Goal: Navigation & Orientation: Understand site structure

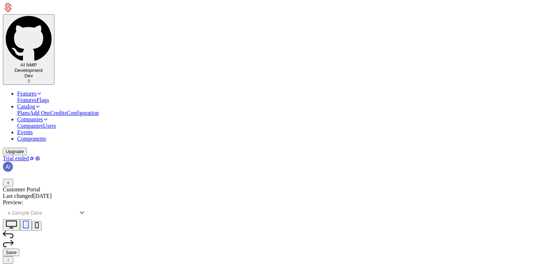
scroll to position [69, 0]
drag, startPoint x: 404, startPoint y: 17, endPoint x: 387, endPoint y: 84, distance: 69.4
click at [14, 231] on icon "undo" at bounding box center [8, 235] width 11 height 8
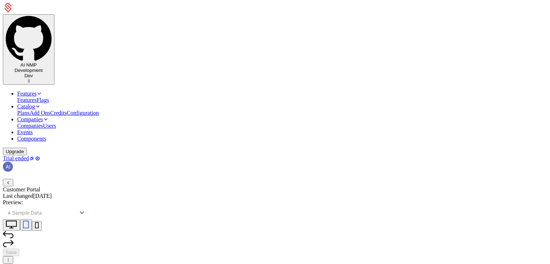
scroll to position [36, 0]
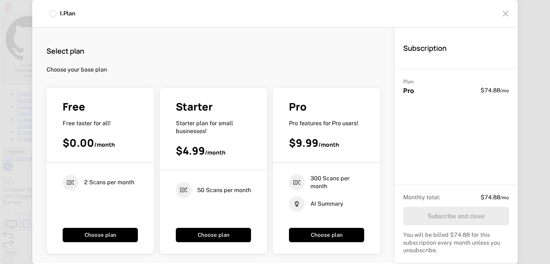
scroll to position [72, 0]
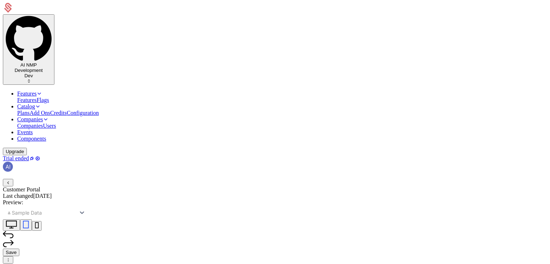
click at [14, 231] on icon "undo" at bounding box center [8, 234] width 11 height 7
drag, startPoint x: 452, startPoint y: 39, endPoint x: 348, endPoint y: 119, distance: 131.2
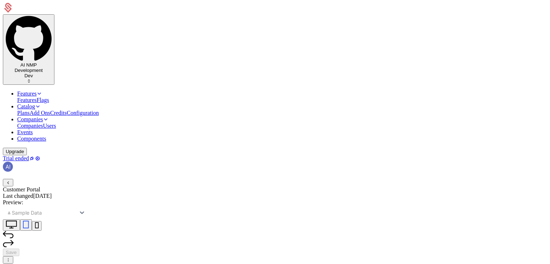
scroll to position [69, 0]
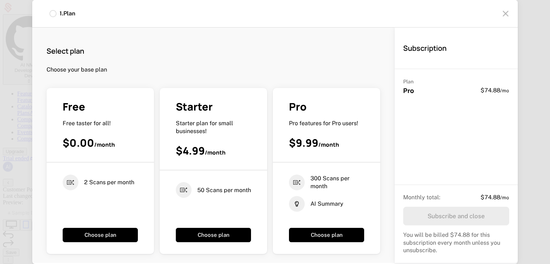
scroll to position [72, 0]
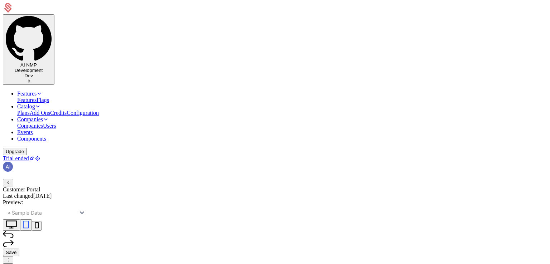
click at [14, 231] on icon "undo" at bounding box center [8, 235] width 11 height 8
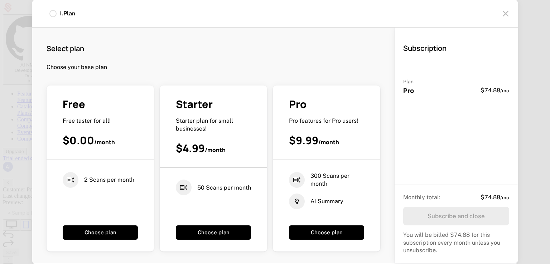
scroll to position [0, 0]
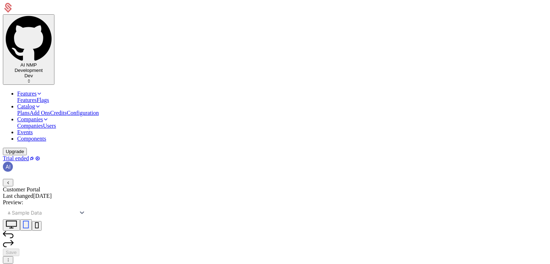
scroll to position [107, 0]
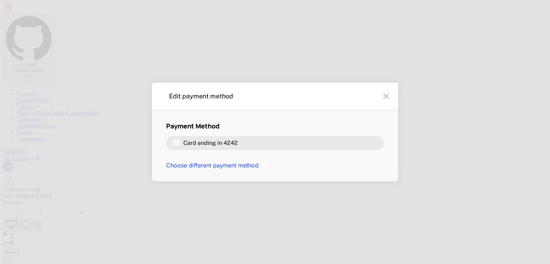
scroll to position [0, 0]
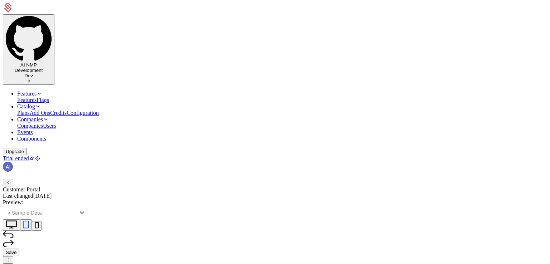
click at [14, 231] on icon "undo" at bounding box center [8, 235] width 11 height 8
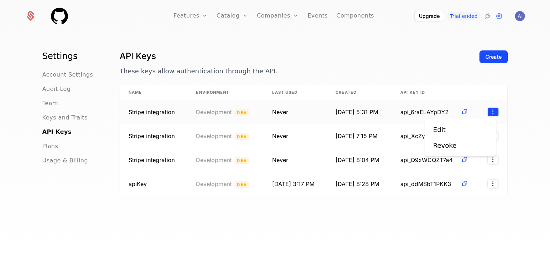
click at [490, 113] on html "Features Features Flags Catalog Plans Add Ons Credits Configuration Companies C…" at bounding box center [275, 132] width 550 height 264
drag, startPoint x: 455, startPoint y: 260, endPoint x: 470, endPoint y: 215, distance: 47.5
click at [455, 259] on html "Features Features Flags Catalog Plans Add Ons Credits Configuration Companies C…" at bounding box center [275, 132] width 550 height 264
click at [489, 181] on html "Features Features Flags Catalog Plans Add Ons Credits Configuration Companies C…" at bounding box center [275, 132] width 550 height 264
click at [429, 184] on html "Features Features Flags Catalog Plans Add Ons Credits Configuration Companies C…" at bounding box center [275, 132] width 550 height 264
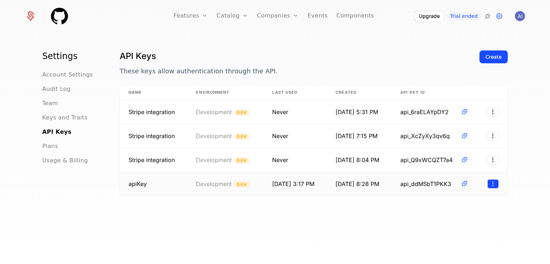
click at [491, 185] on html "Features Features Flags Catalog Plans Add Ons Credits Configuration Companies C…" at bounding box center [275, 132] width 550 height 264
click at [456, 199] on div "Edit" at bounding box center [460, 201] width 54 height 10
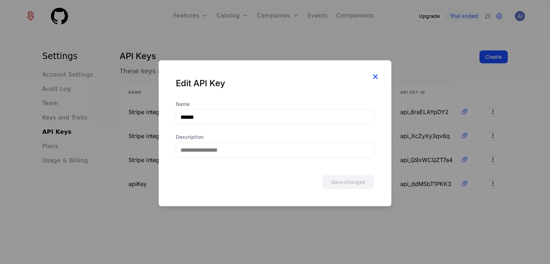
click at [377, 76] on icon "button" at bounding box center [374, 76] width 9 height 9
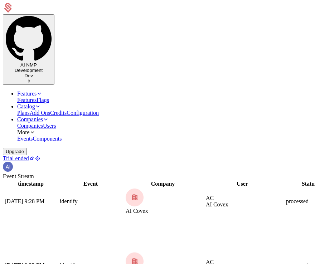
drag, startPoint x: 178, startPoint y: 127, endPoint x: 123, endPoint y: 127, distance: 55.1
drag, startPoint x: 92, startPoint y: 110, endPoint x: 236, endPoint y: 153, distance: 150.4
